Goal: Transaction & Acquisition: Book appointment/travel/reservation

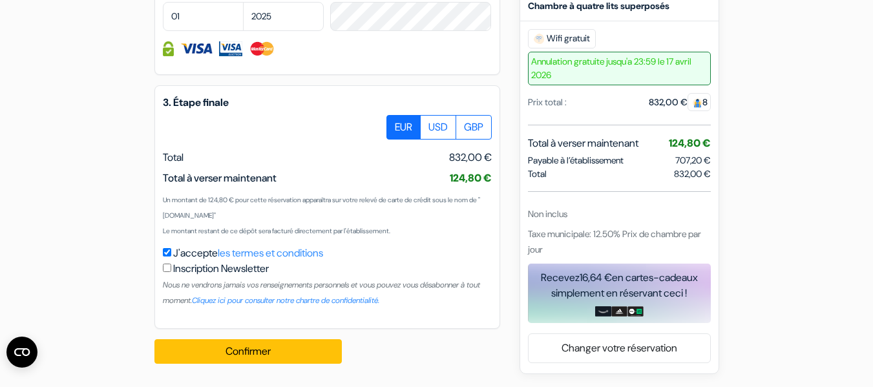
scroll to position [816, 0]
